Goal: Information Seeking & Learning: Learn about a topic

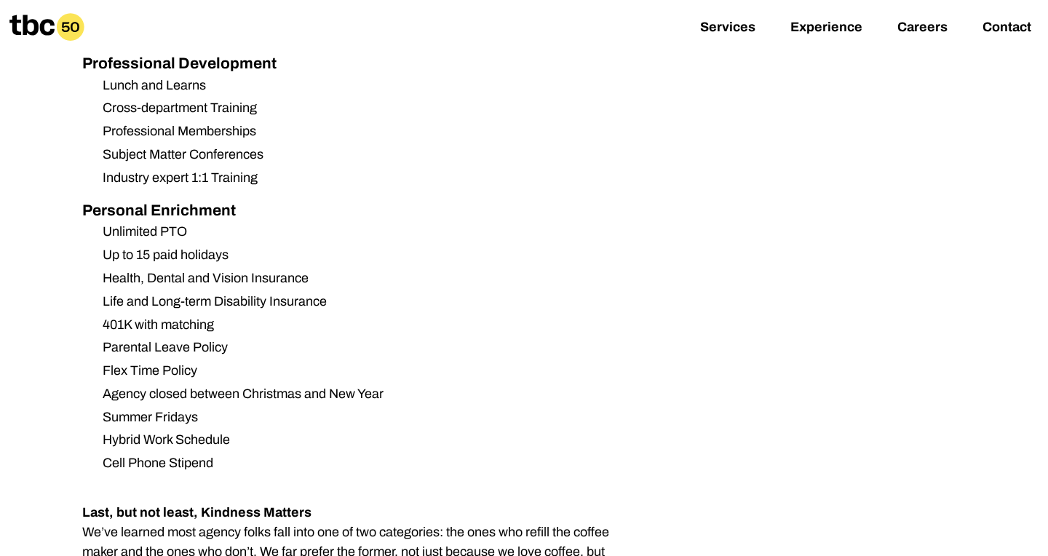
scroll to position [1741, 0]
click at [146, 361] on li "Flex Time Policy" at bounding box center [365, 371] width 549 height 20
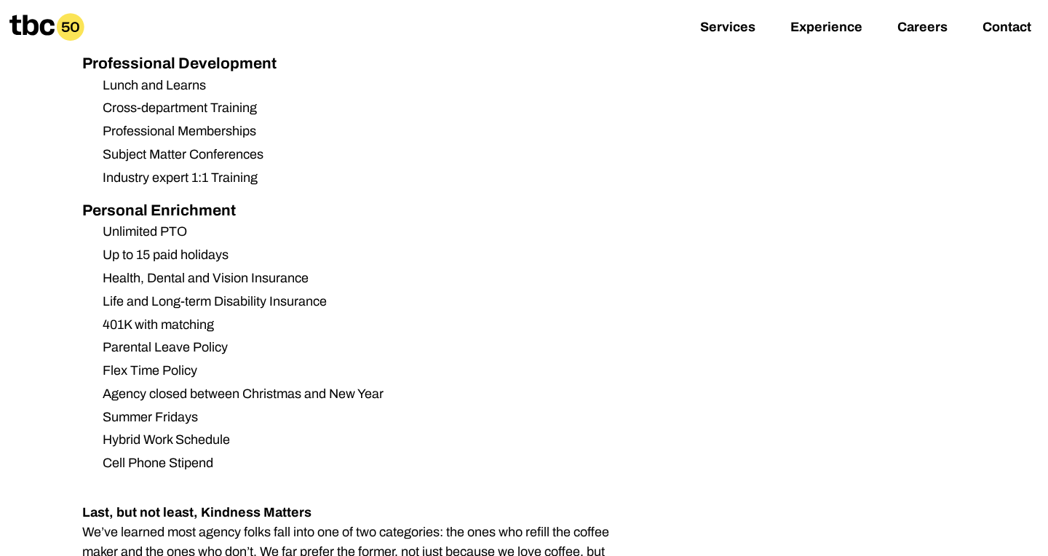
click at [324, 384] on li "Agency closed between Christmas and New Year" at bounding box center [365, 394] width 549 height 20
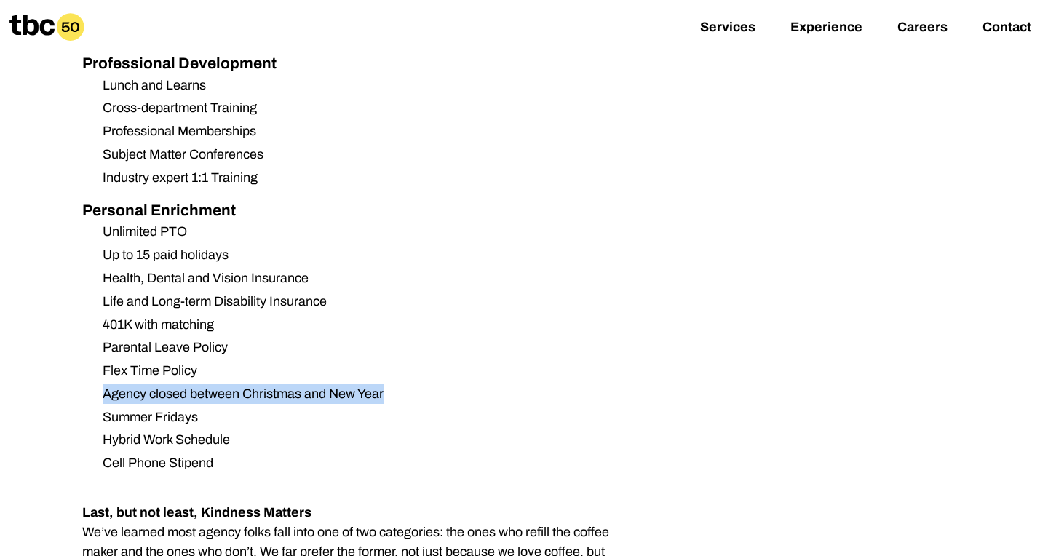
drag, startPoint x: 393, startPoint y: 351, endPoint x: 0, endPoint y: 354, distance: 393.0
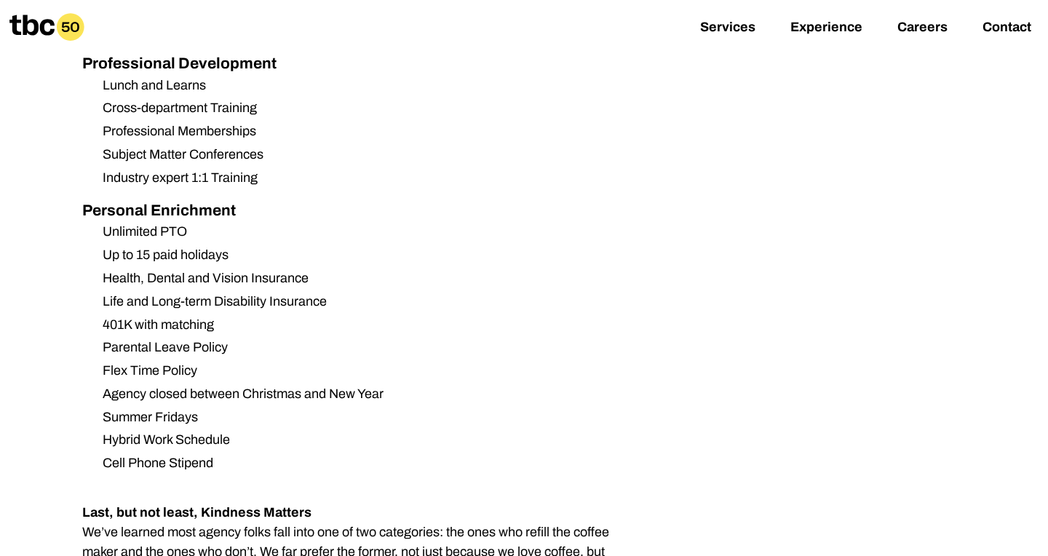
click at [179, 386] on ul "Unlimited PTO Up to 15 paid holidays Health, Dental and Vision Insurance Life a…" at bounding box center [361, 347] width 559 height 251
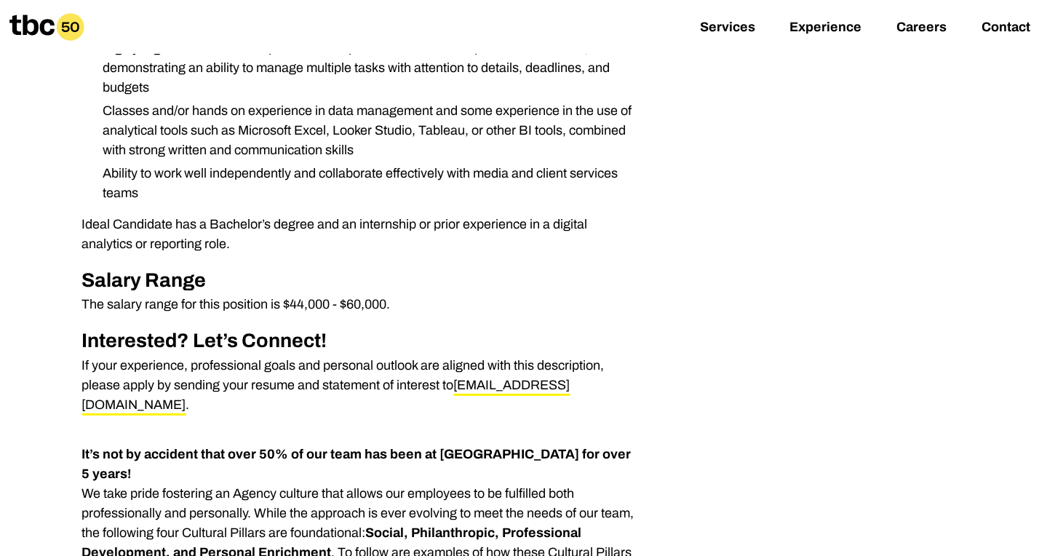
scroll to position [742, 0]
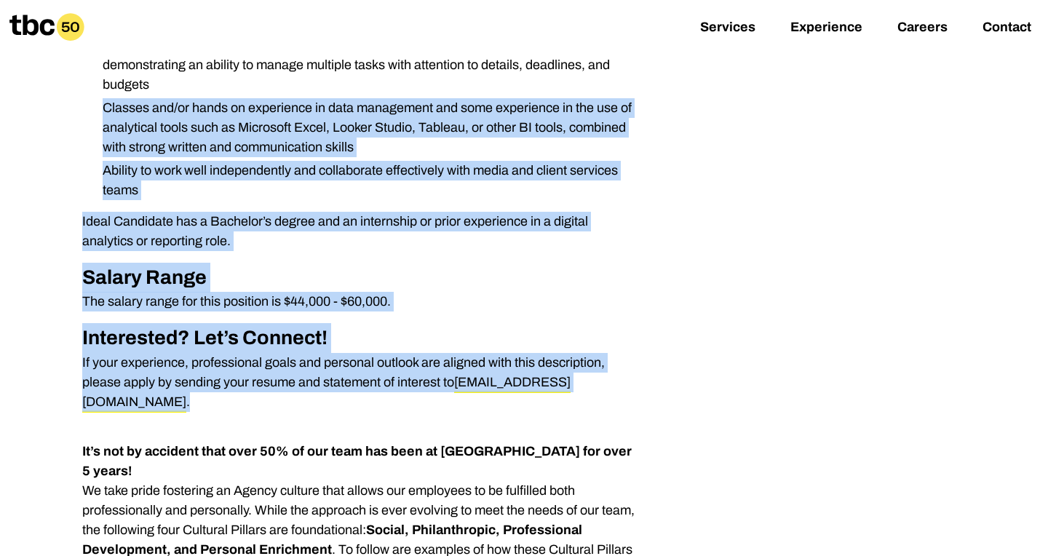
drag, startPoint x: 614, startPoint y: 380, endPoint x: 61, endPoint y: 107, distance: 616.7
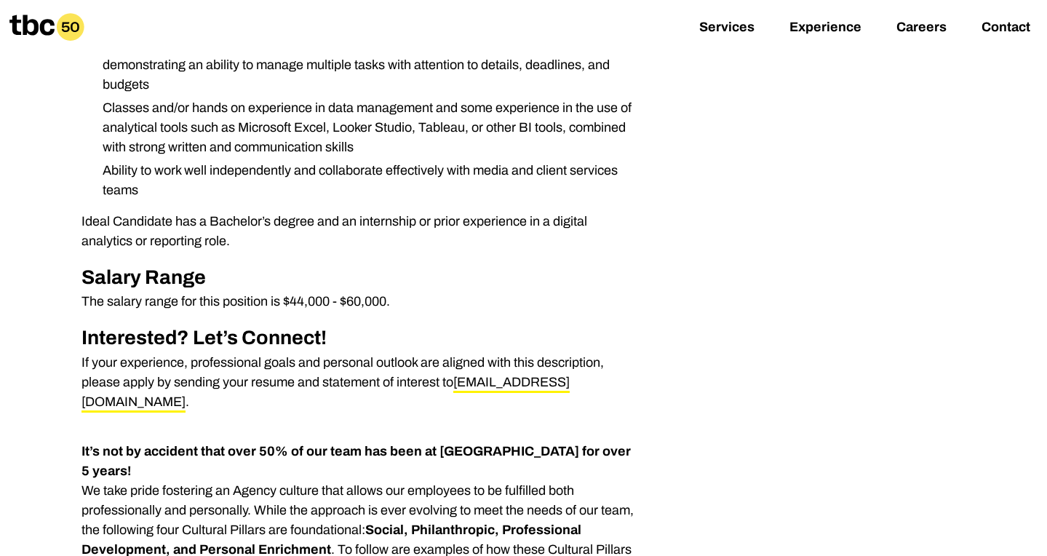
click at [156, 389] on p "If your experience, professional goals and personal outlook are aligned with th…" at bounding box center [361, 382] width 559 height 59
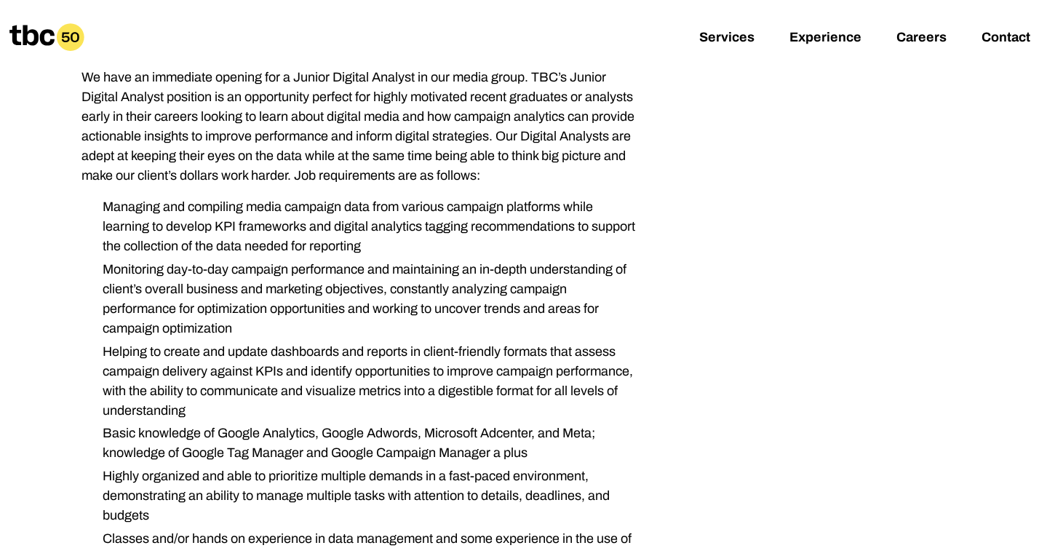
scroll to position [324, 0]
